Goal: Task Accomplishment & Management: Complete application form

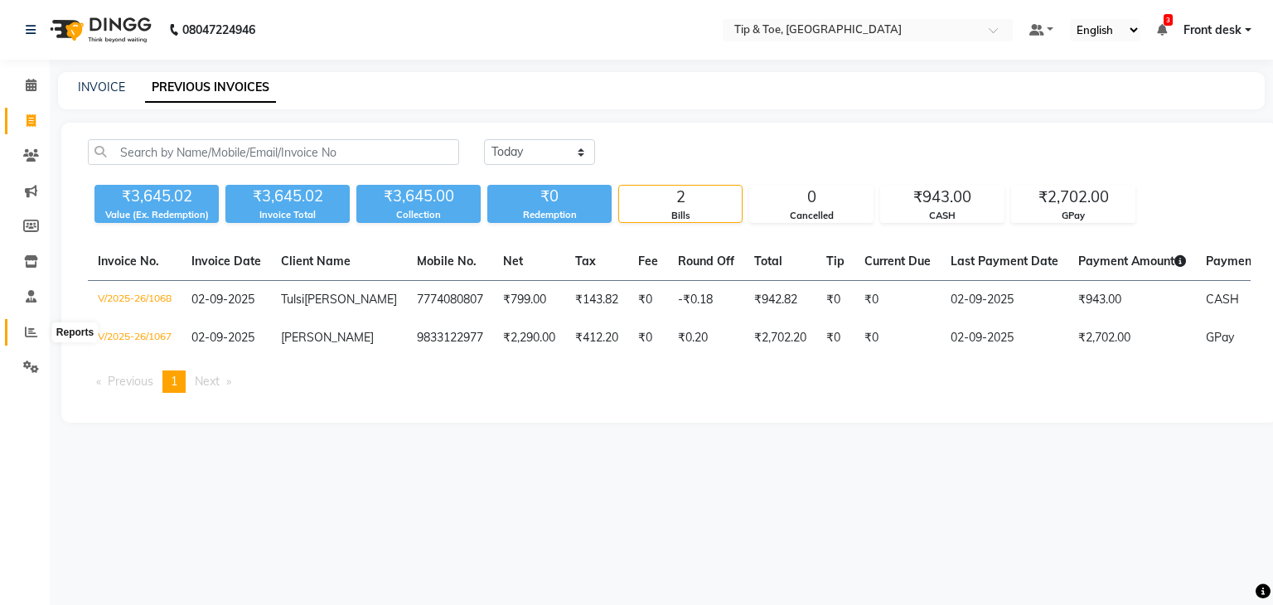
click at [34, 332] on icon at bounding box center [31, 332] width 12 height 12
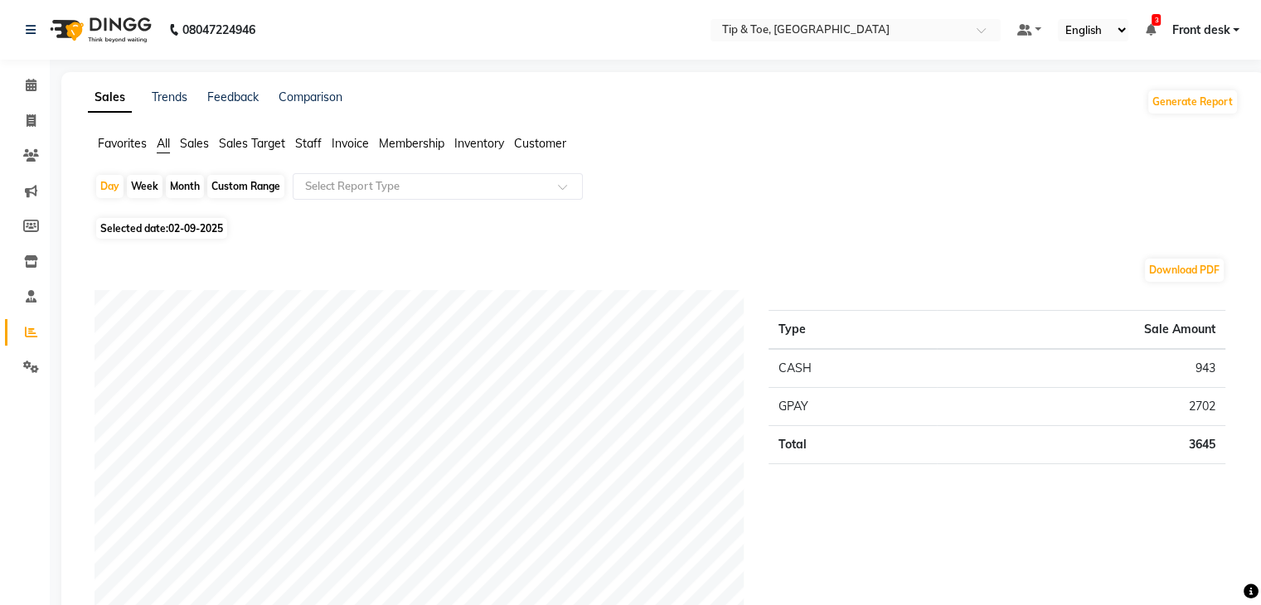
click at [189, 138] on span "Sales" at bounding box center [194, 143] width 29 height 15
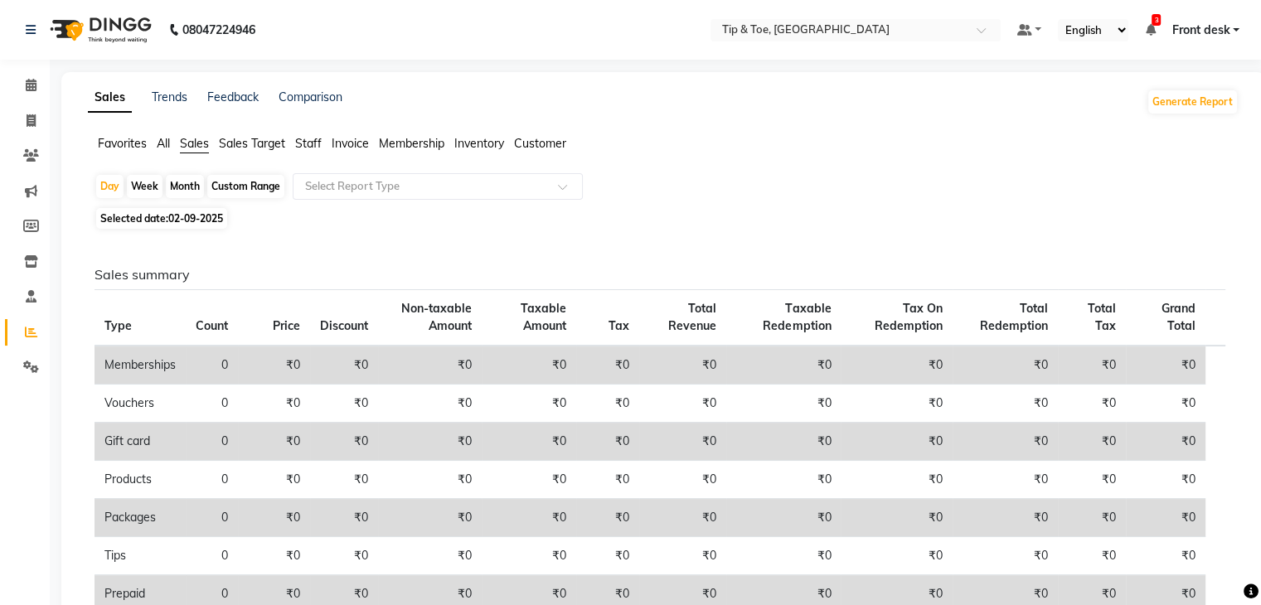
click at [305, 142] on span "Staff" at bounding box center [308, 143] width 27 height 15
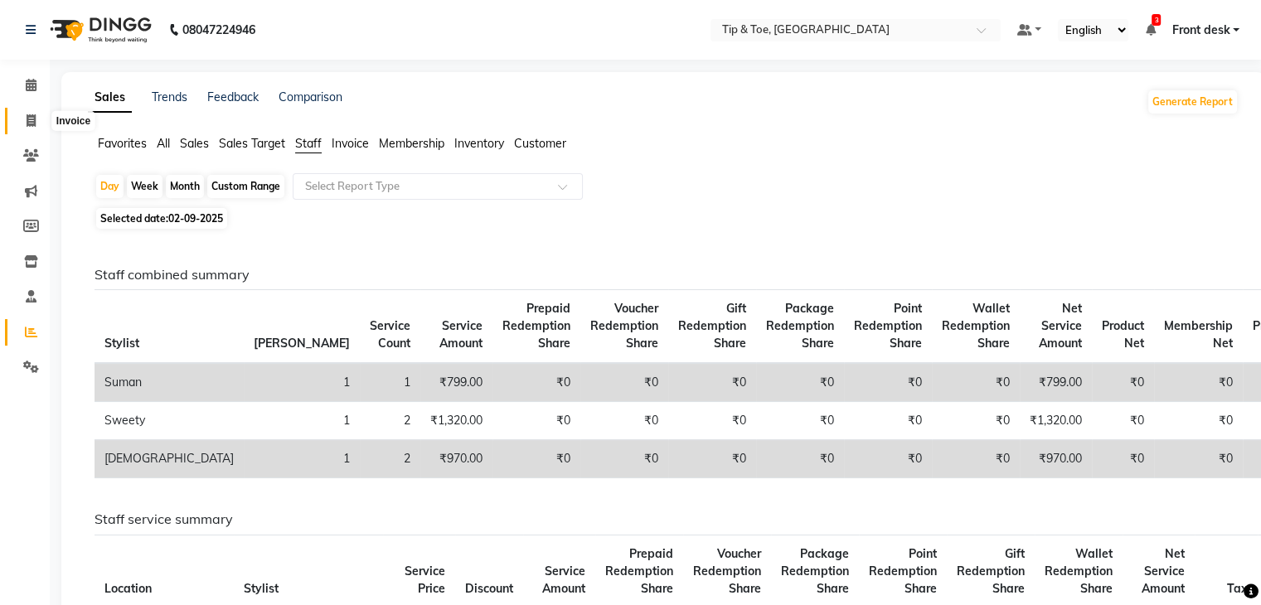
click at [32, 117] on icon at bounding box center [31, 120] width 9 height 12
select select "5942"
select select "service"
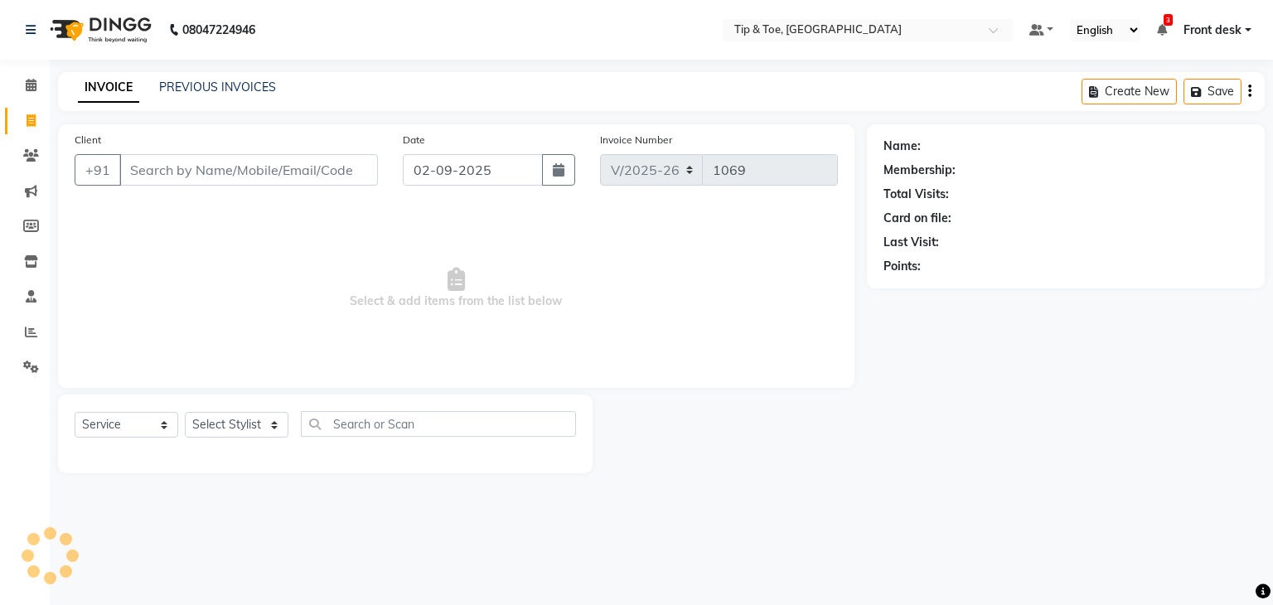
click at [197, 158] on input "Client" at bounding box center [248, 169] width 259 height 31
click at [224, 429] on select "Select Stylist" at bounding box center [237, 425] width 104 height 26
select select "63601"
click at [185, 413] on select "Select Stylist Front desk [PERSON_NAME] [PERSON_NAME] shweta [PERSON_NAME] [PER…" at bounding box center [237, 425] width 104 height 26
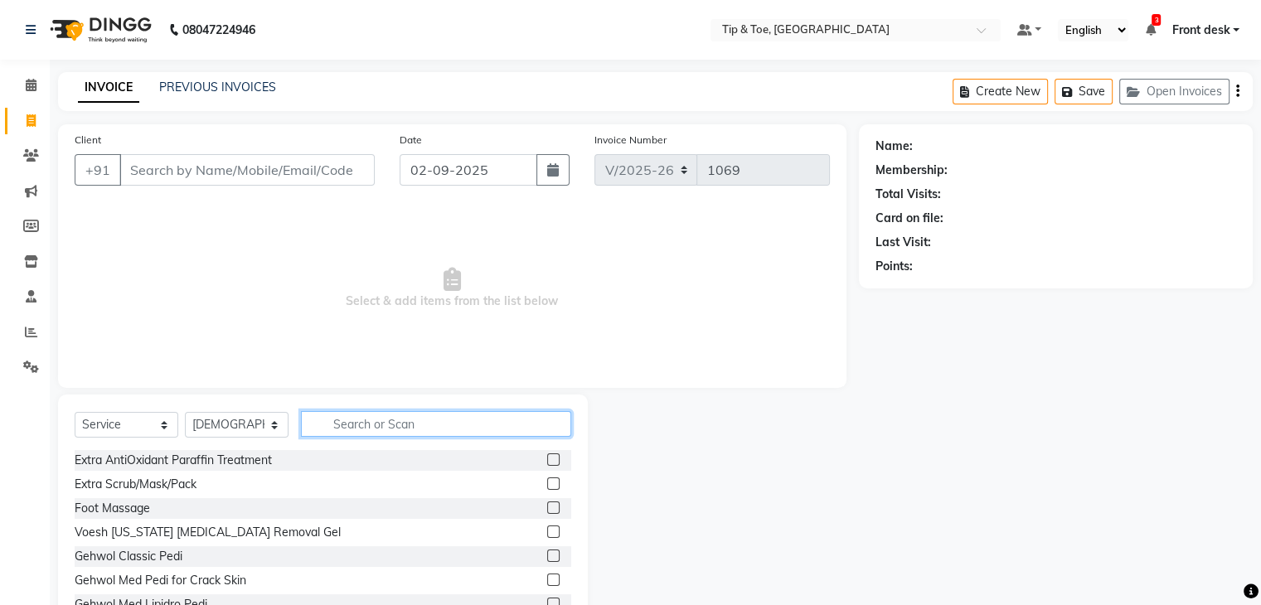
click at [428, 429] on input "text" at bounding box center [436, 424] width 270 height 26
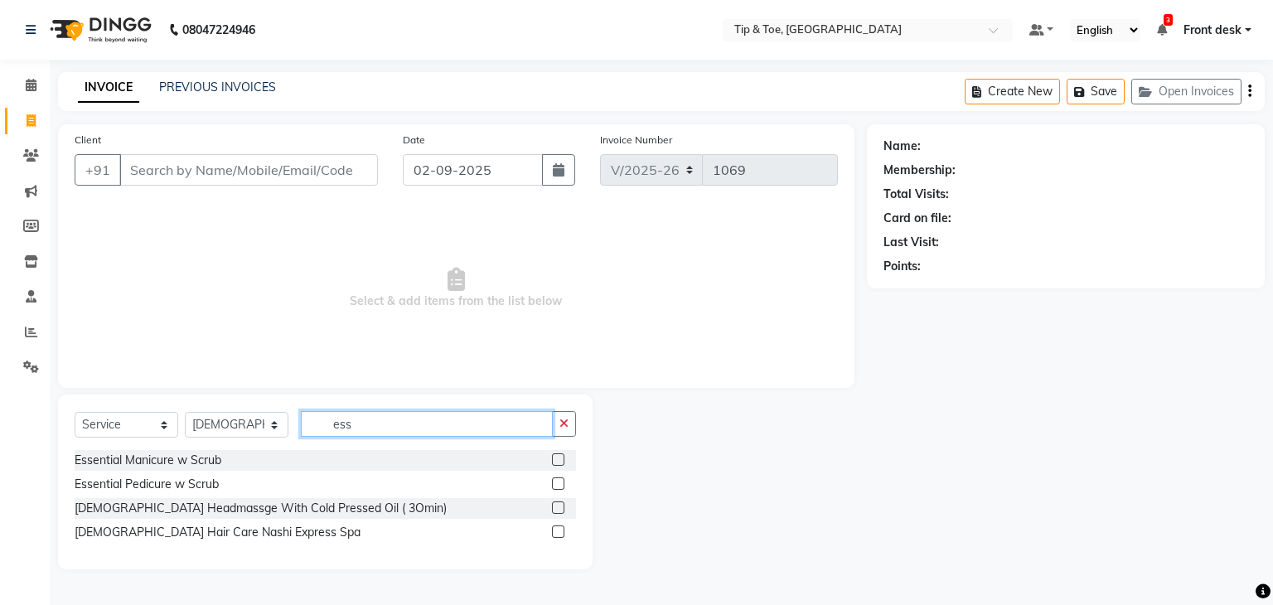
type input "ess"
click at [556, 482] on label at bounding box center [558, 483] width 12 height 12
click at [556, 482] on input "checkbox" at bounding box center [557, 484] width 11 height 11
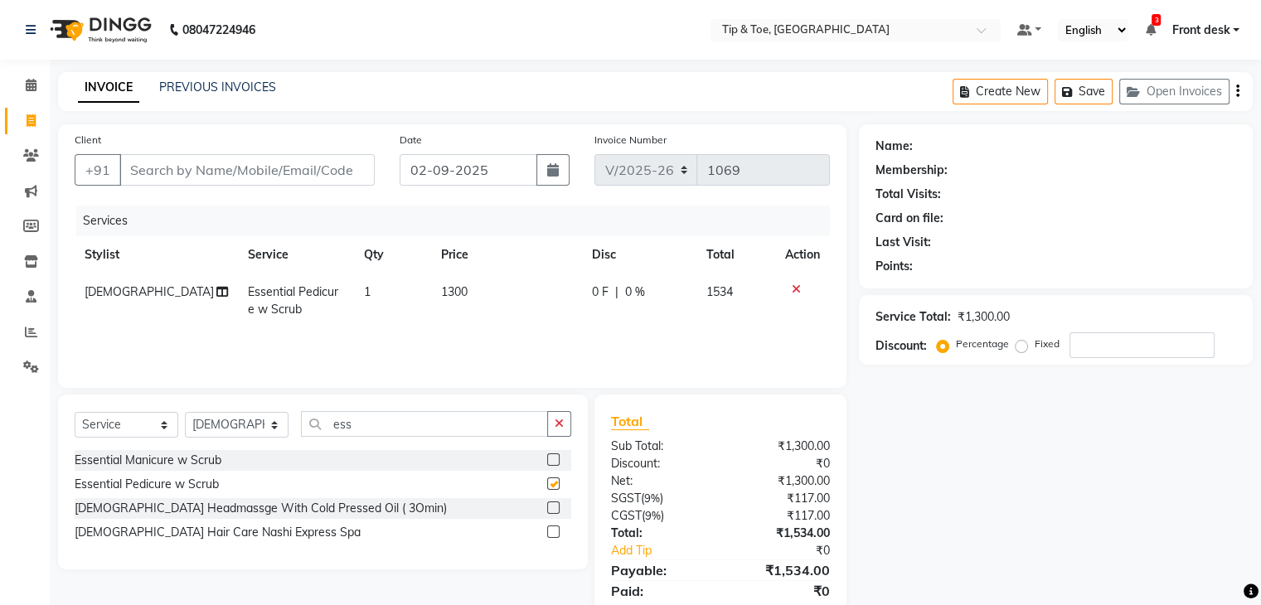
checkbox input "false"
click at [168, 173] on input "Client" at bounding box center [246, 169] width 255 height 31
type input "p"
type input "0"
click at [188, 176] on input "poonam ched" at bounding box center [204, 169] width 171 height 31
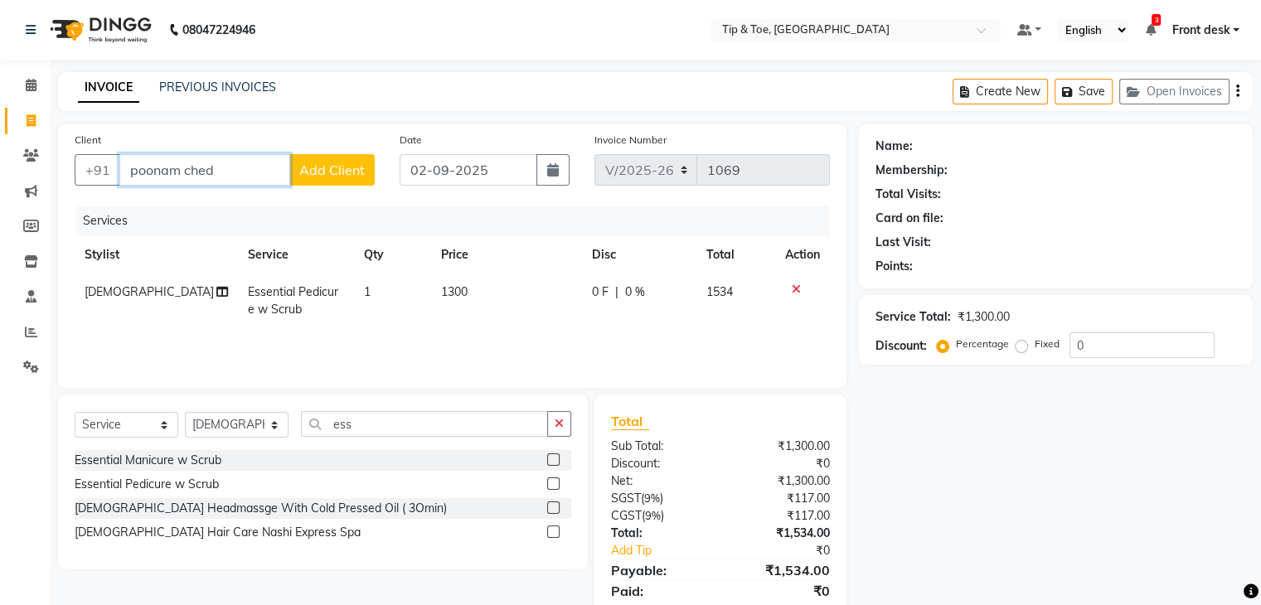
click at [188, 176] on input "poonam ched" at bounding box center [204, 169] width 171 height 31
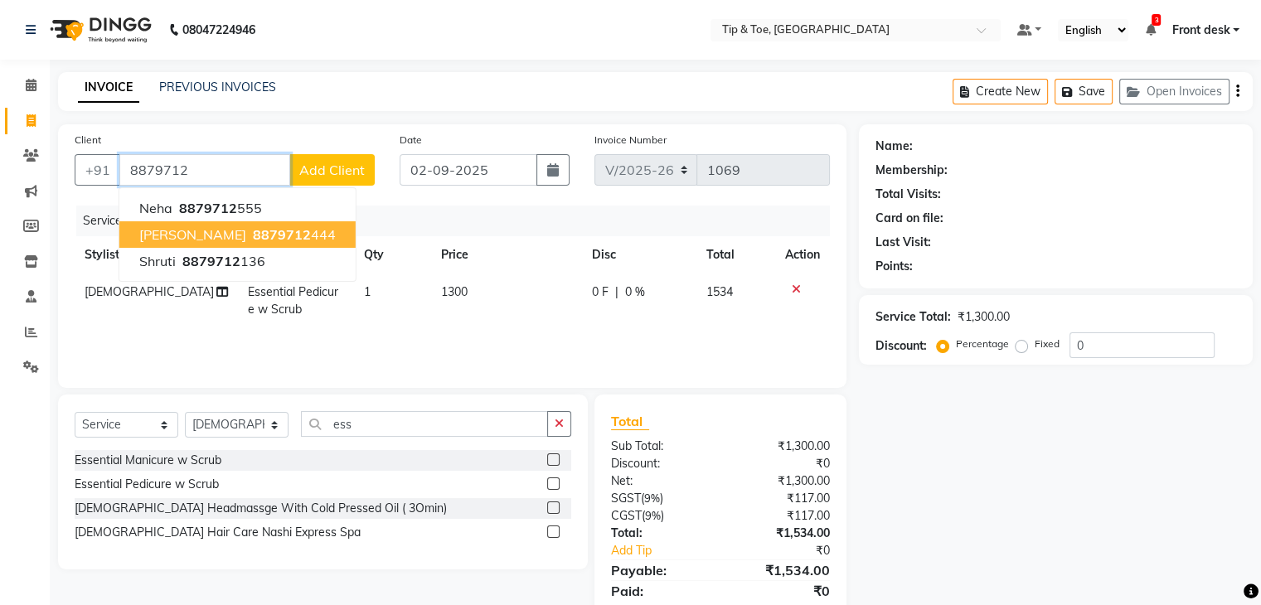
click at [211, 240] on span "[PERSON_NAME]" at bounding box center [192, 234] width 107 height 17
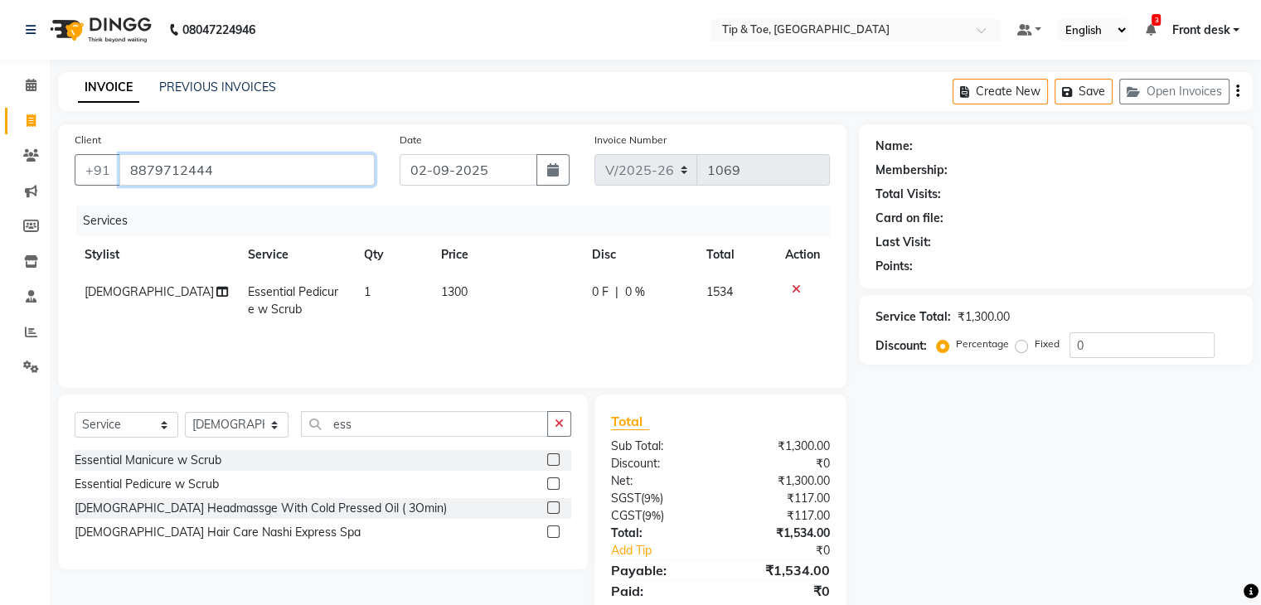
type input "8879712444"
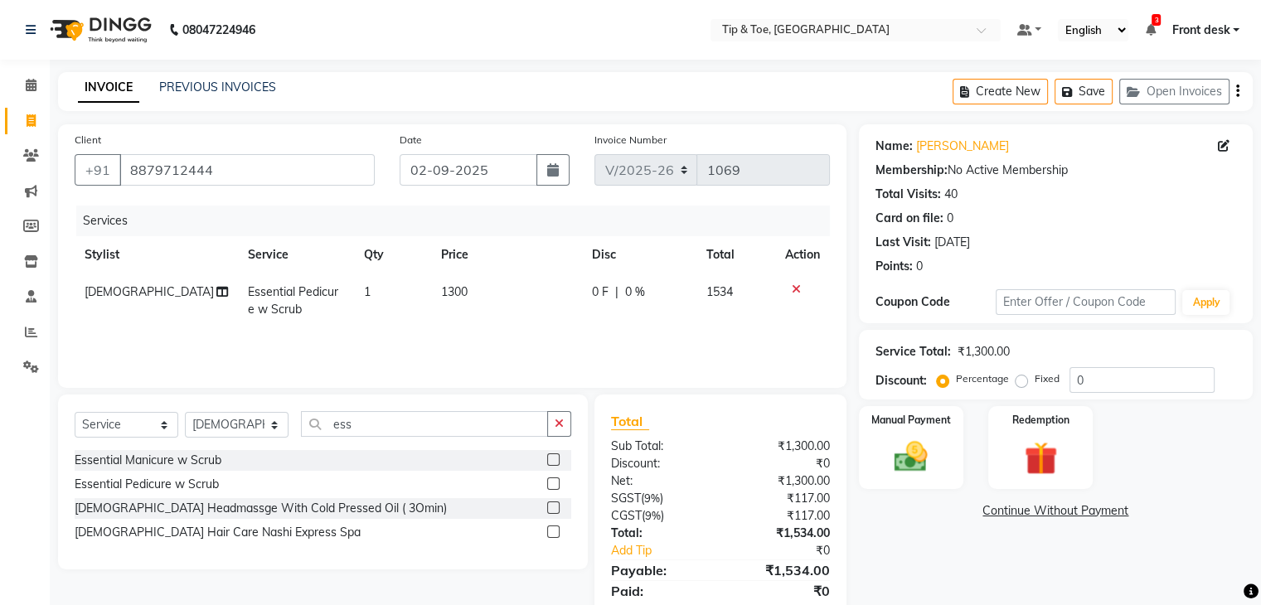
click at [618, 298] on div "0 F | 0 %" at bounding box center [639, 291] width 95 height 17
select select "63601"
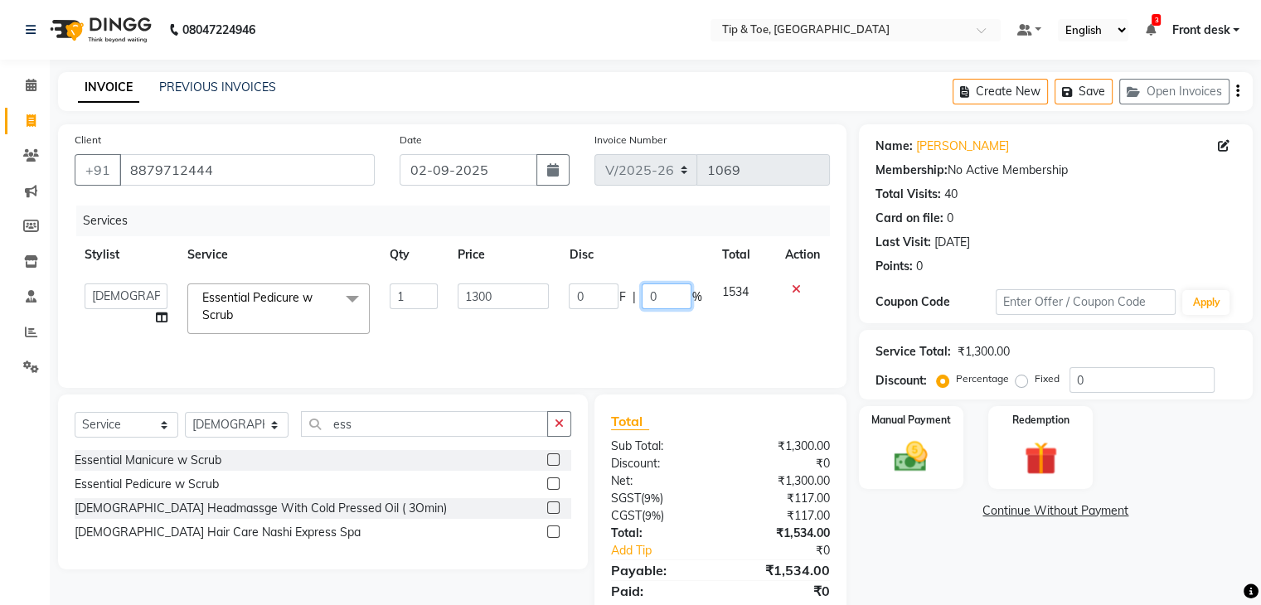
click at [644, 292] on input "0" at bounding box center [667, 296] width 50 height 26
type input "20"
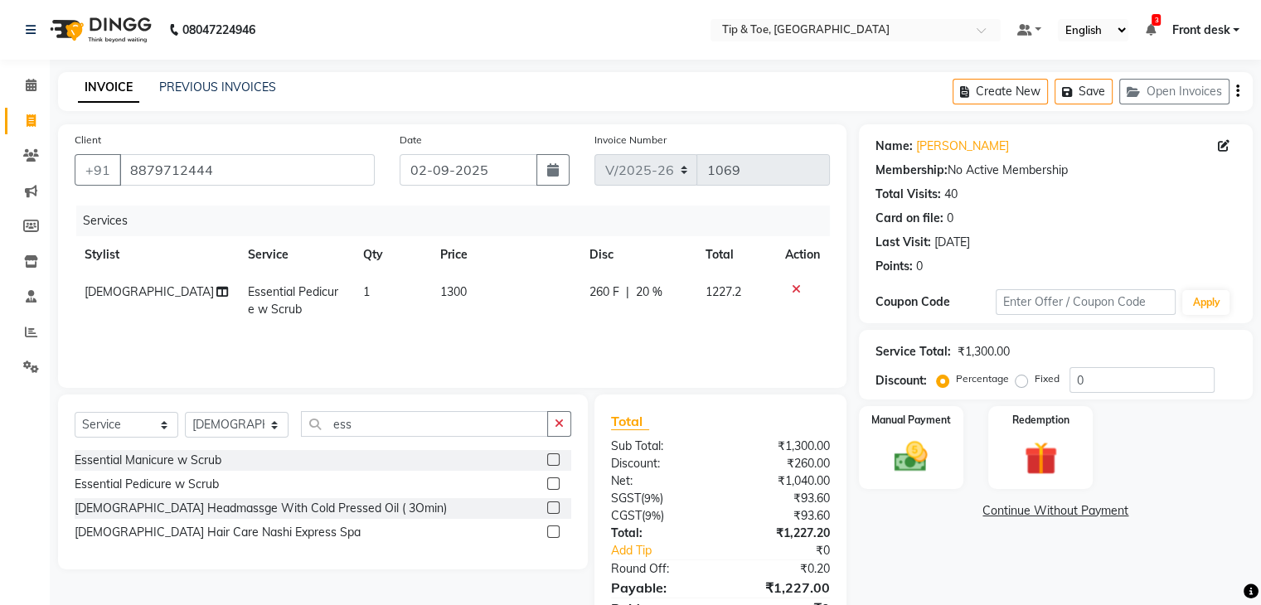
click at [664, 342] on div "Services Stylist Service Qty Price Disc Total Action [PERSON_NAME] Essential Pe…" at bounding box center [452, 289] width 755 height 166
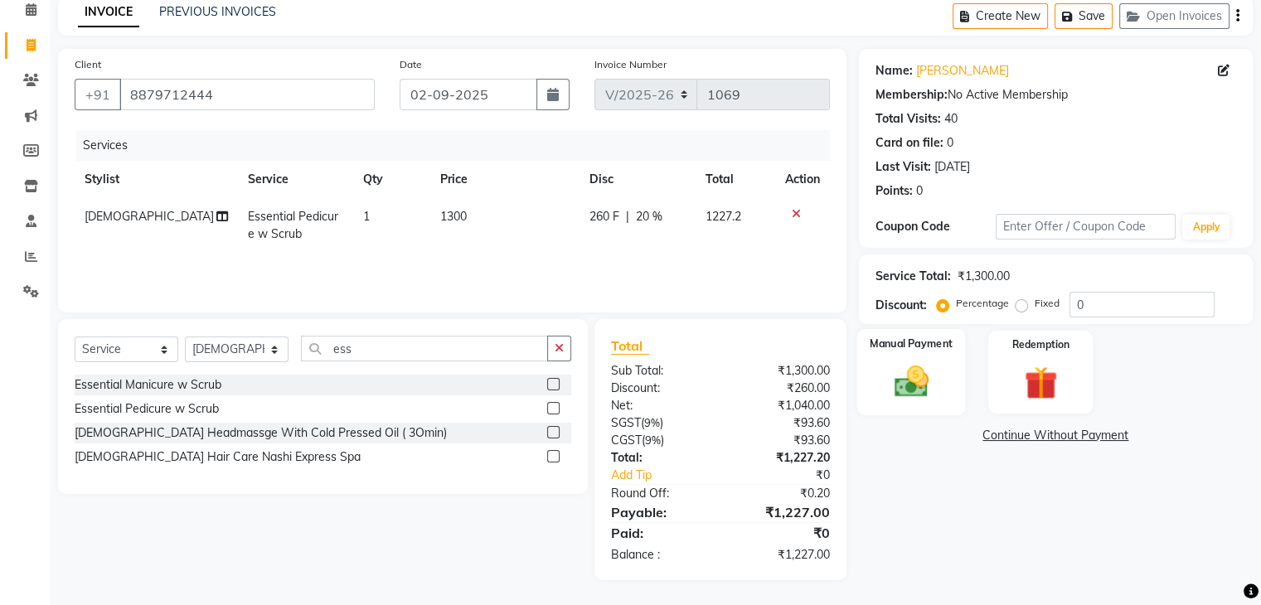
click at [913, 357] on div "Manual Payment" at bounding box center [910, 371] width 109 height 85
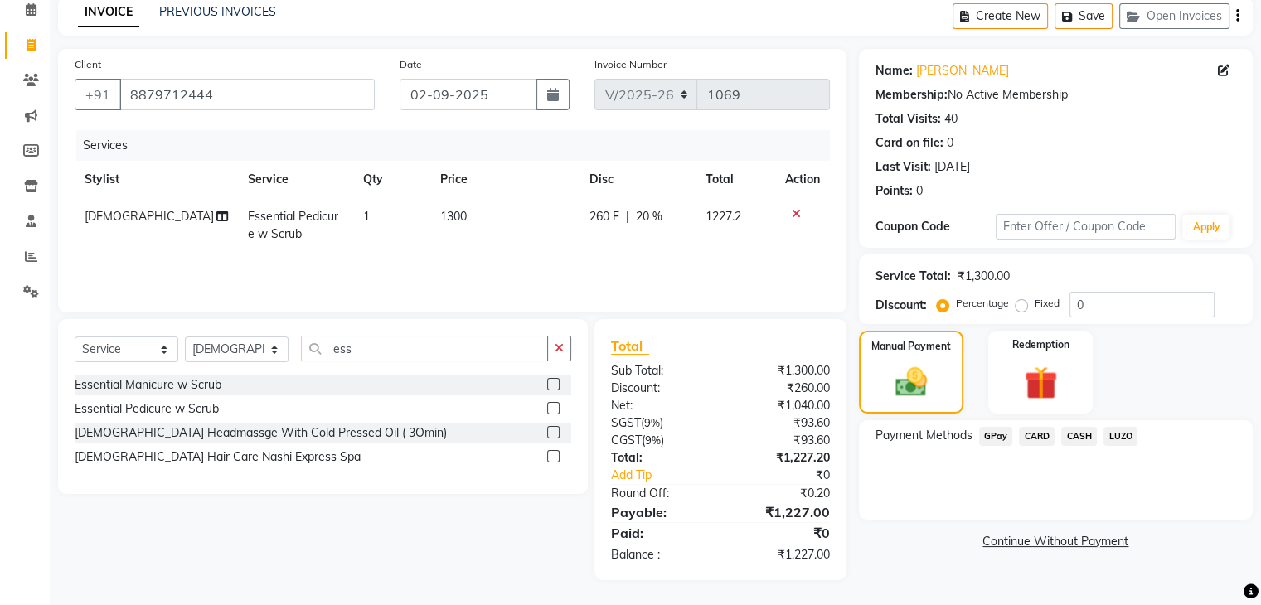
click at [1077, 434] on span "CASH" at bounding box center [1079, 436] width 36 height 19
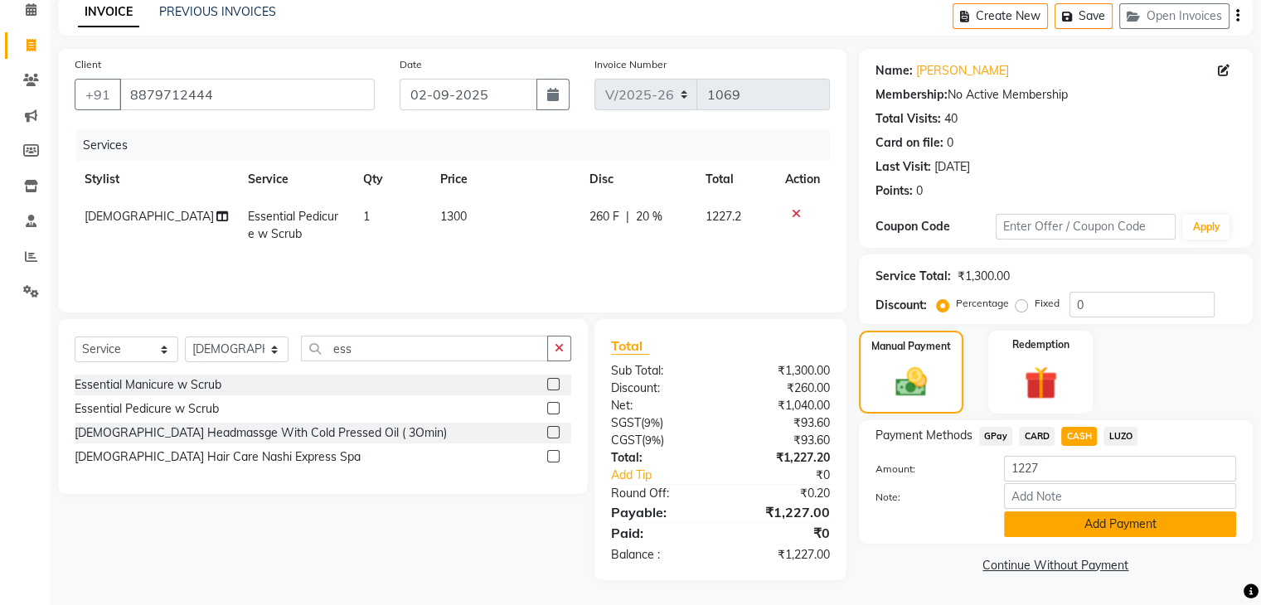
click at [1071, 516] on button "Add Payment" at bounding box center [1120, 524] width 232 height 26
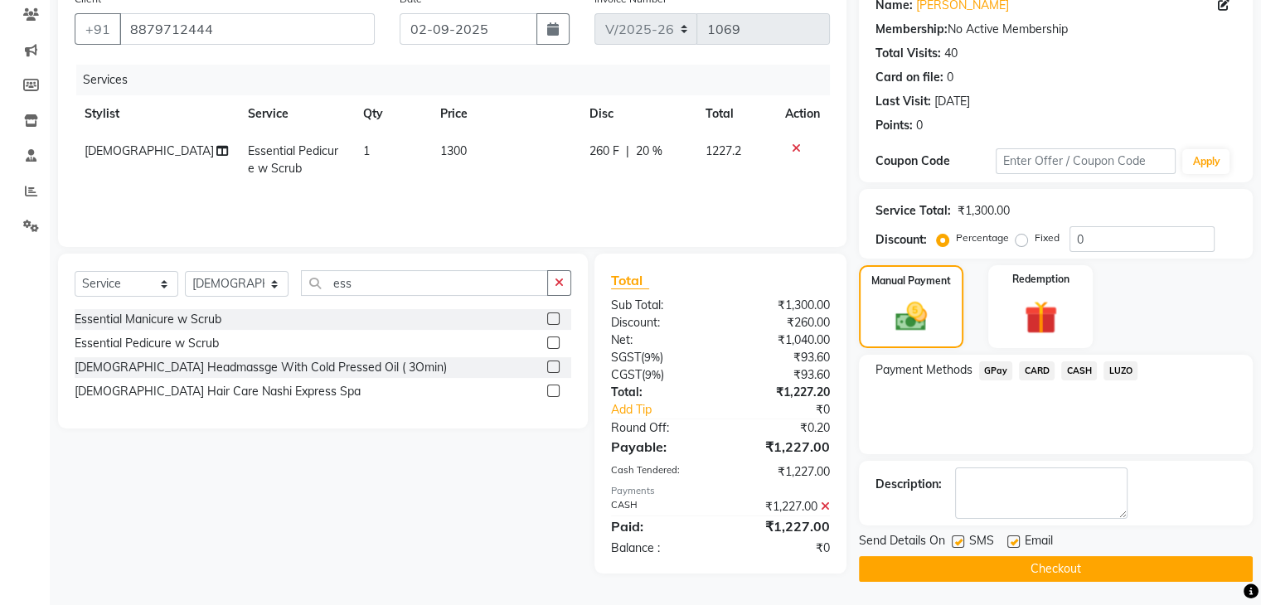
scroll to position [142, 0]
click at [991, 571] on button "Checkout" at bounding box center [1056, 568] width 394 height 26
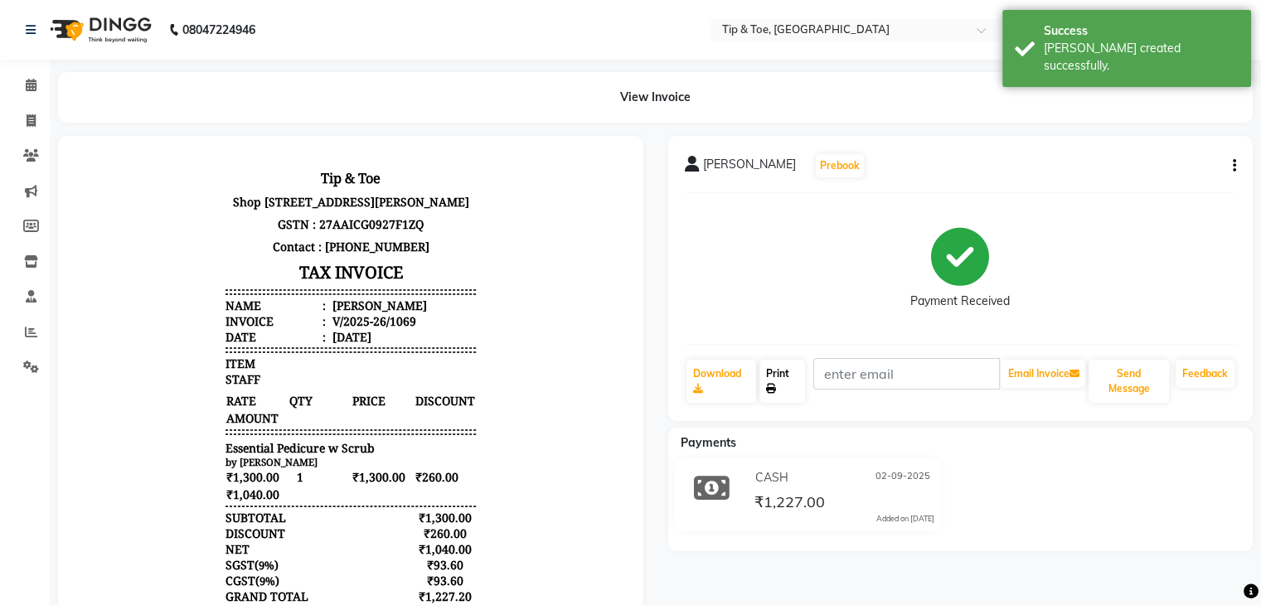
click at [786, 380] on link "Print" at bounding box center [782, 381] width 46 height 43
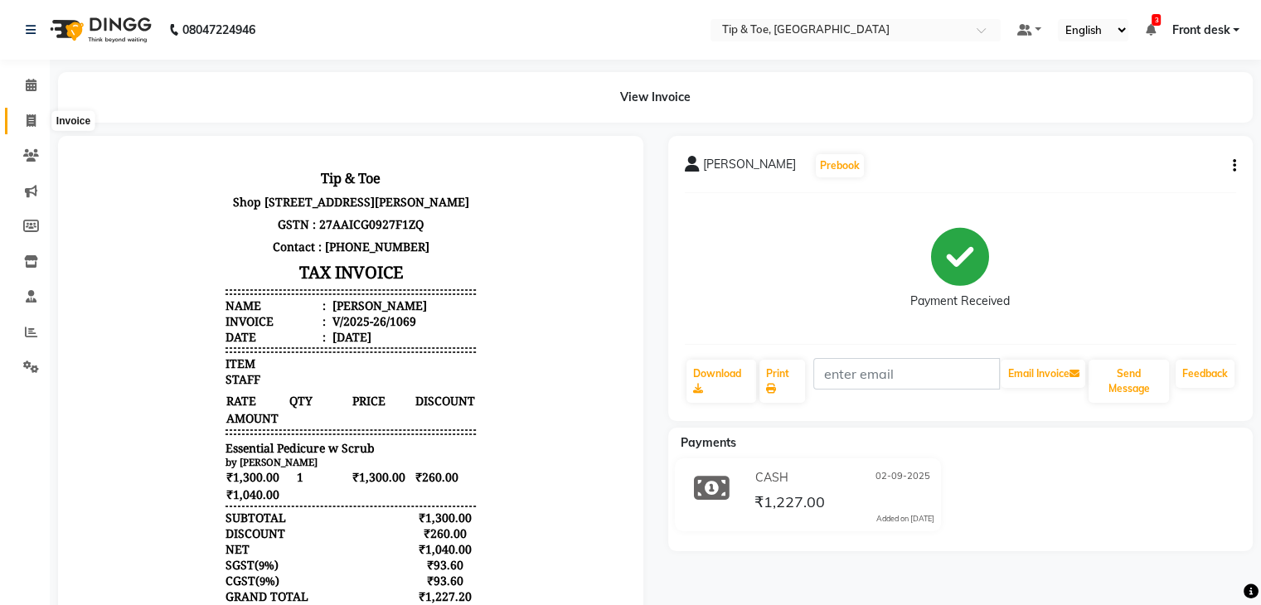
drag, startPoint x: 30, startPoint y: 124, endPoint x: 51, endPoint y: 114, distance: 23.0
click at [30, 124] on icon at bounding box center [31, 120] width 9 height 12
select select "5942"
select select "service"
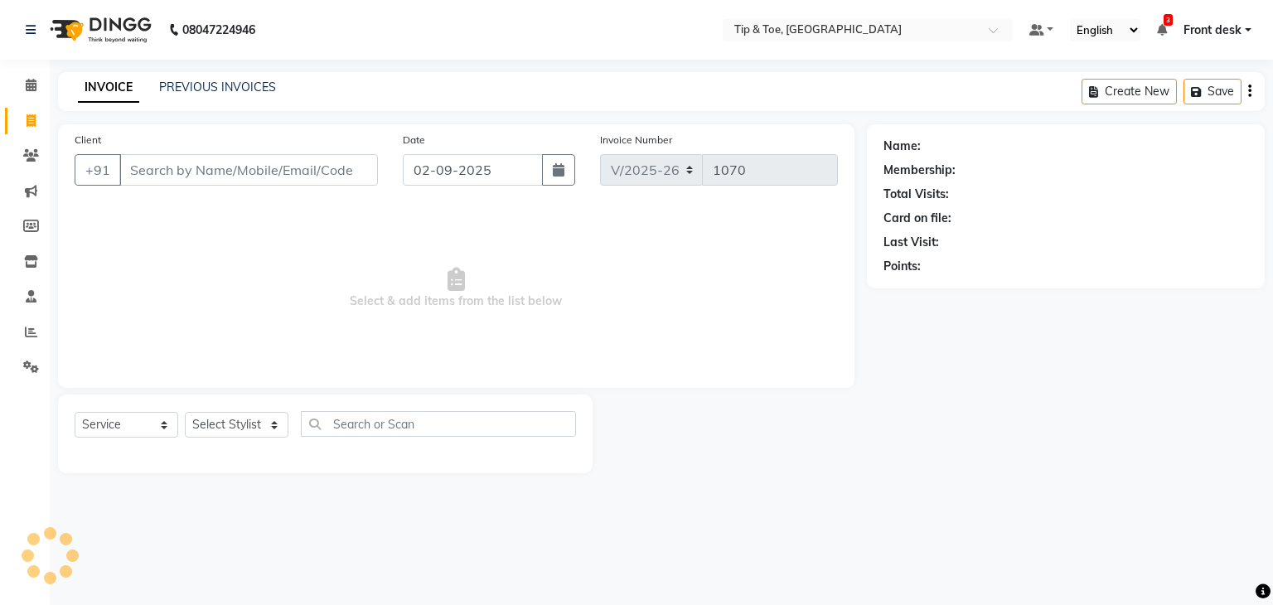
click at [178, 79] on div "PREVIOUS INVOICES" at bounding box center [217, 87] width 117 height 17
click at [181, 87] on link "PREVIOUS INVOICES" at bounding box center [217, 87] width 117 height 15
